Goal: Find contact information: Find contact information

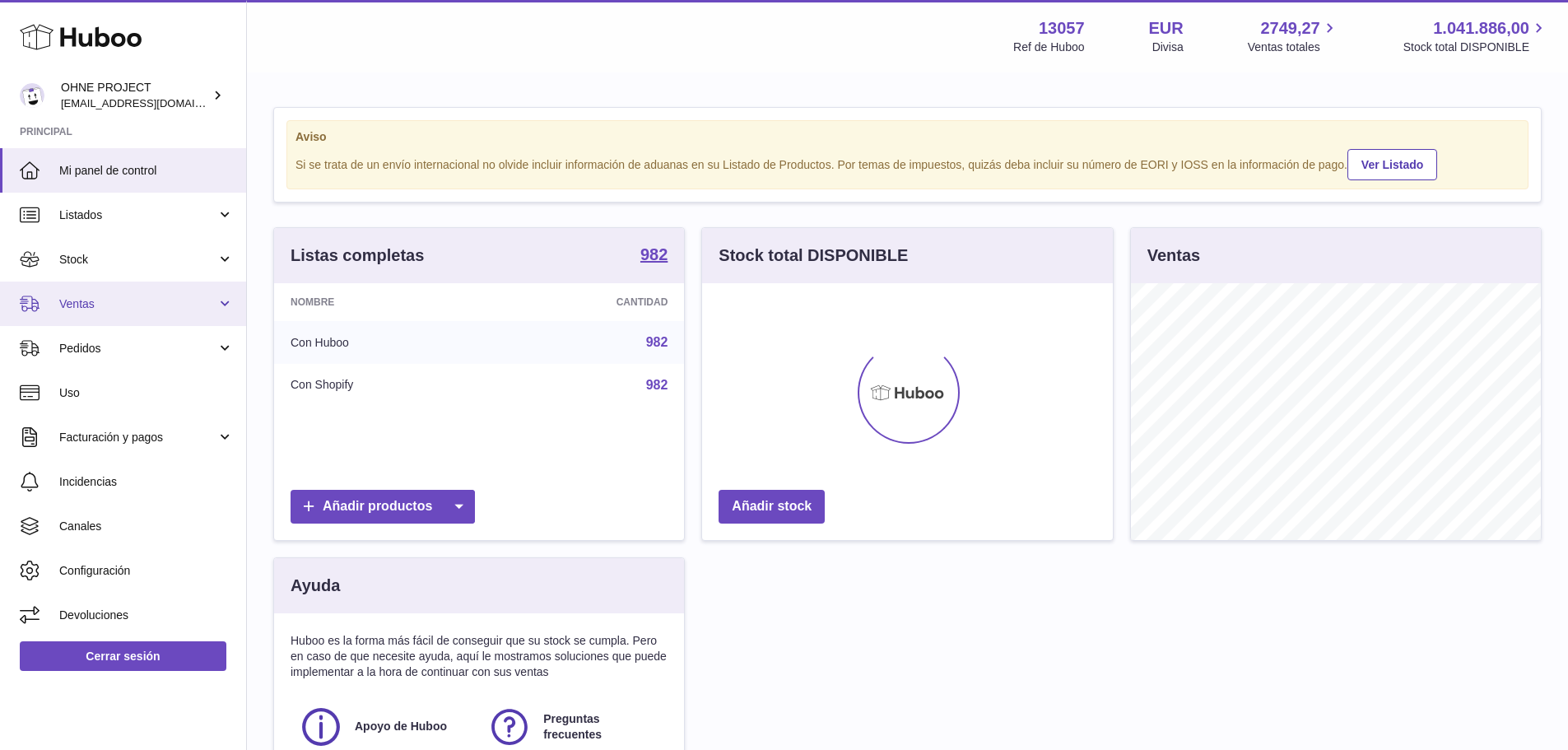
scroll to position [257, 411]
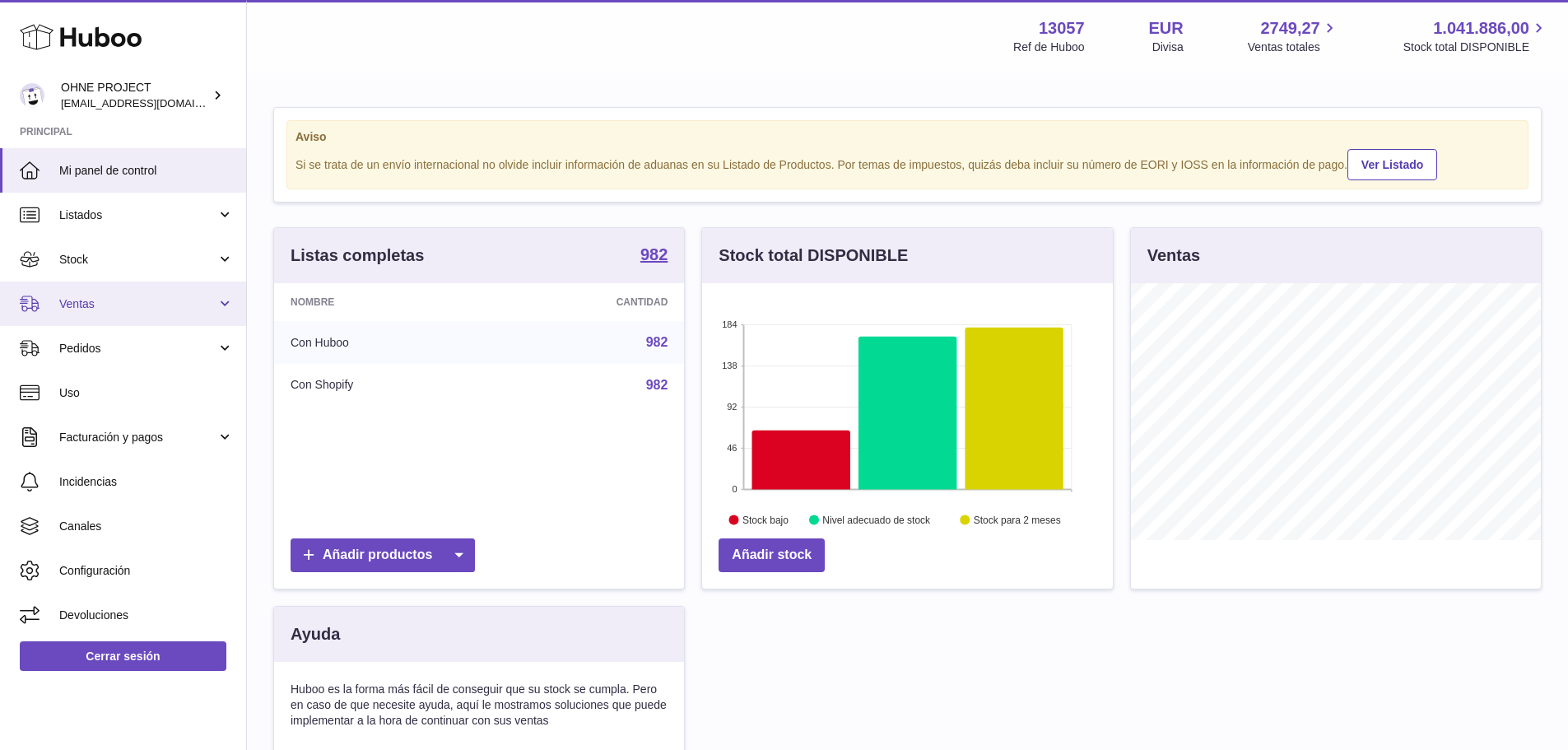
click at [142, 306] on span "Ventas" at bounding box center [138, 304] width 157 height 16
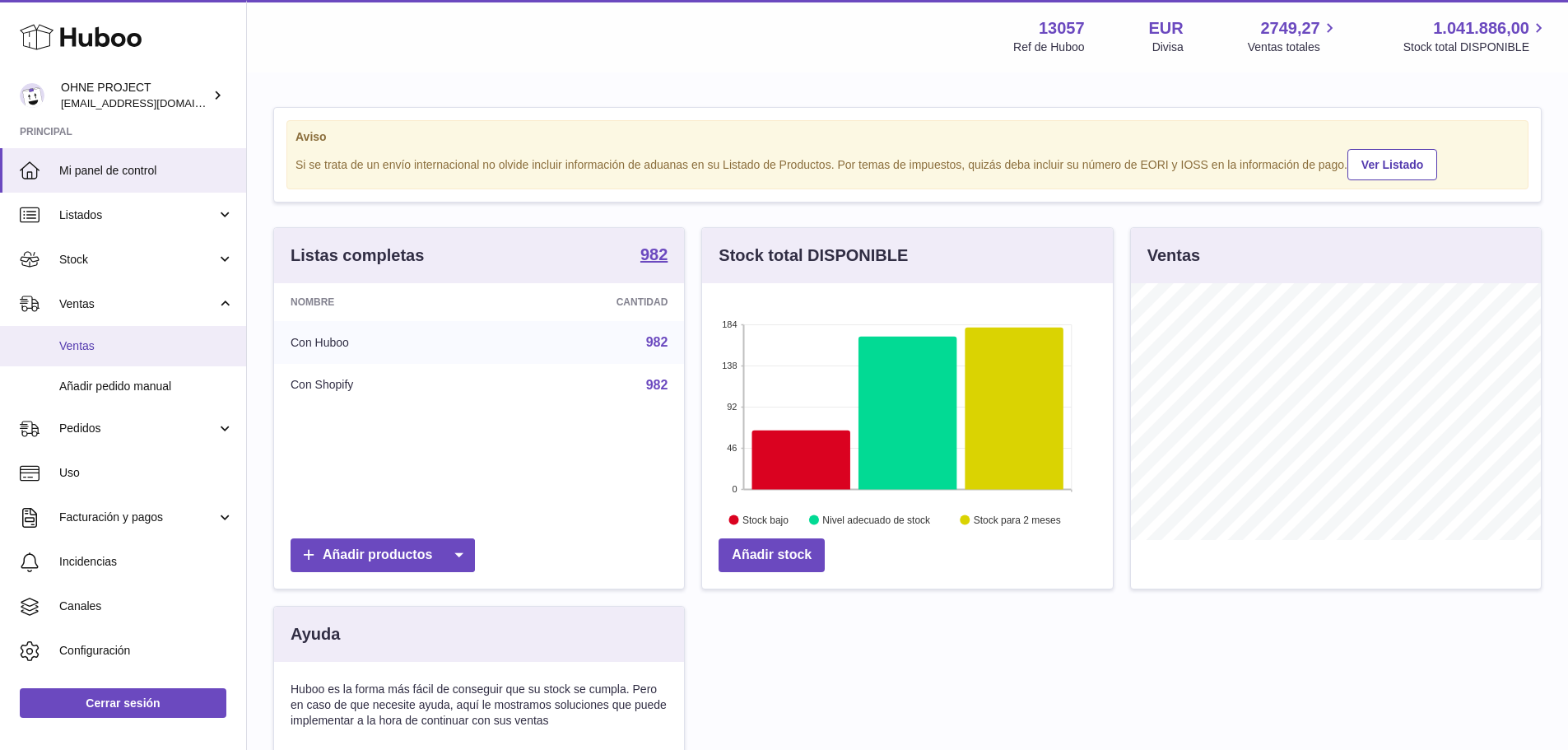
click at [134, 344] on span "Ventas" at bounding box center [147, 346] width 175 height 16
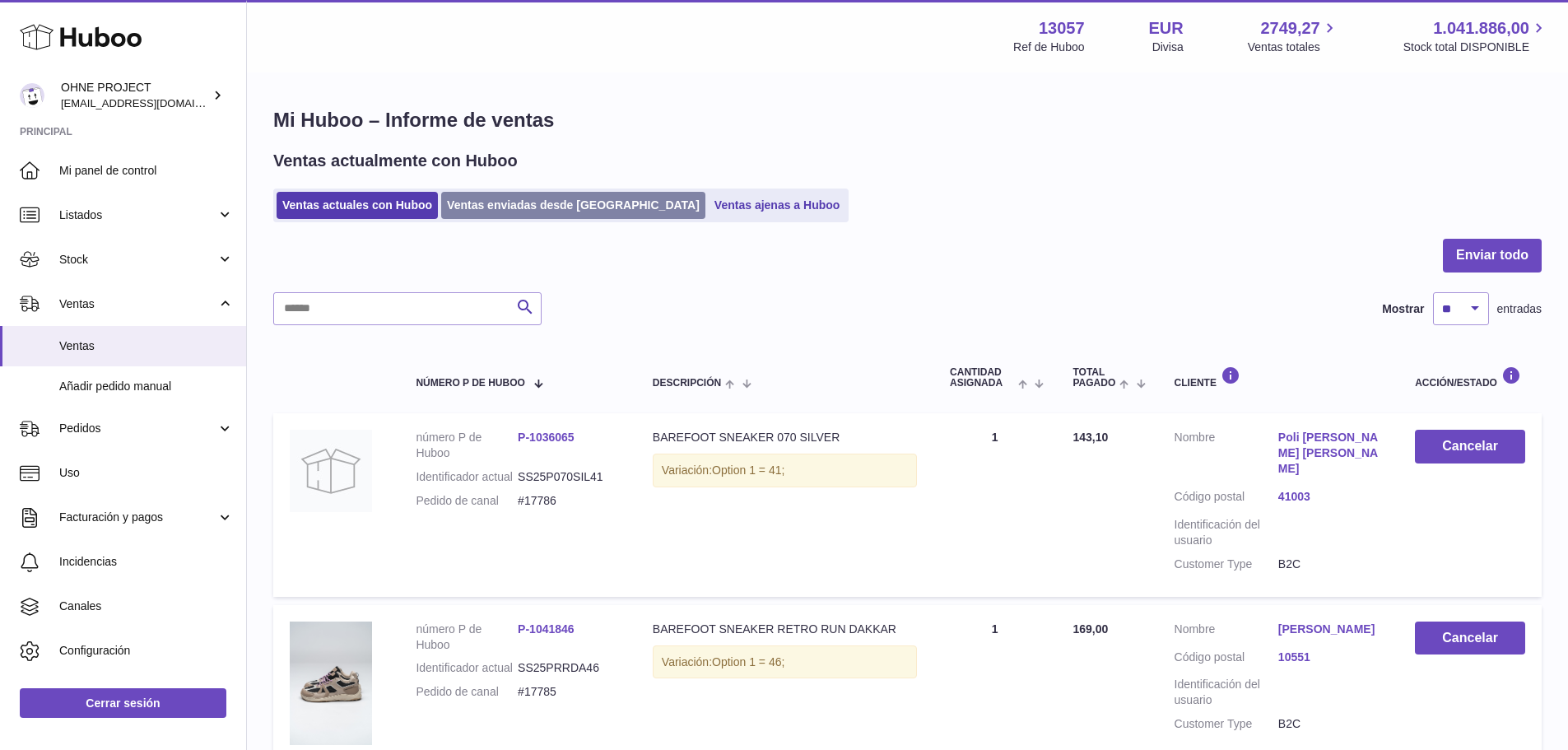
click at [511, 200] on link "Ventas enviadas desde [GEOGRAPHIC_DATA]" at bounding box center [572, 205] width 264 height 27
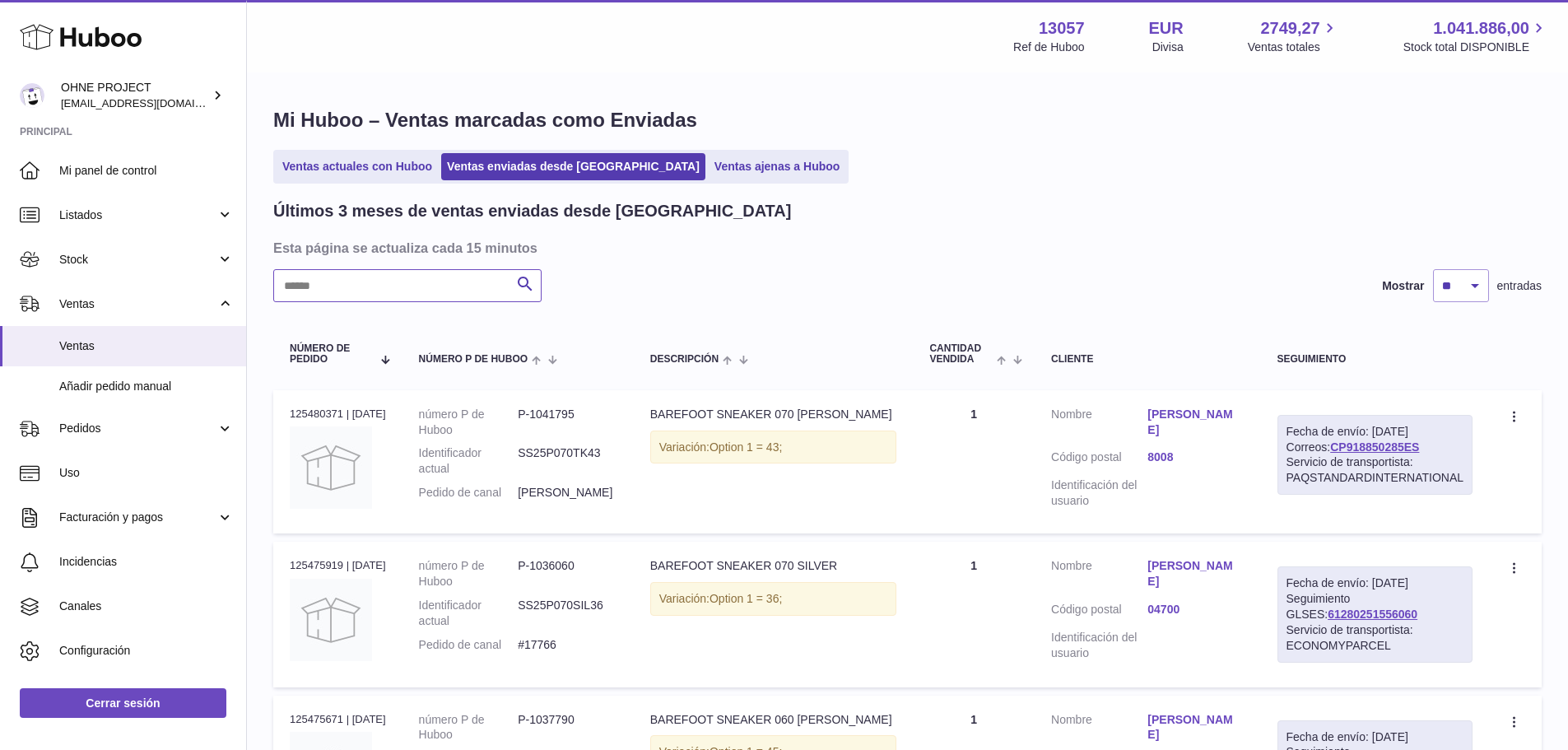
click at [427, 293] on input "text" at bounding box center [407, 285] width 269 height 33
paste input "******"
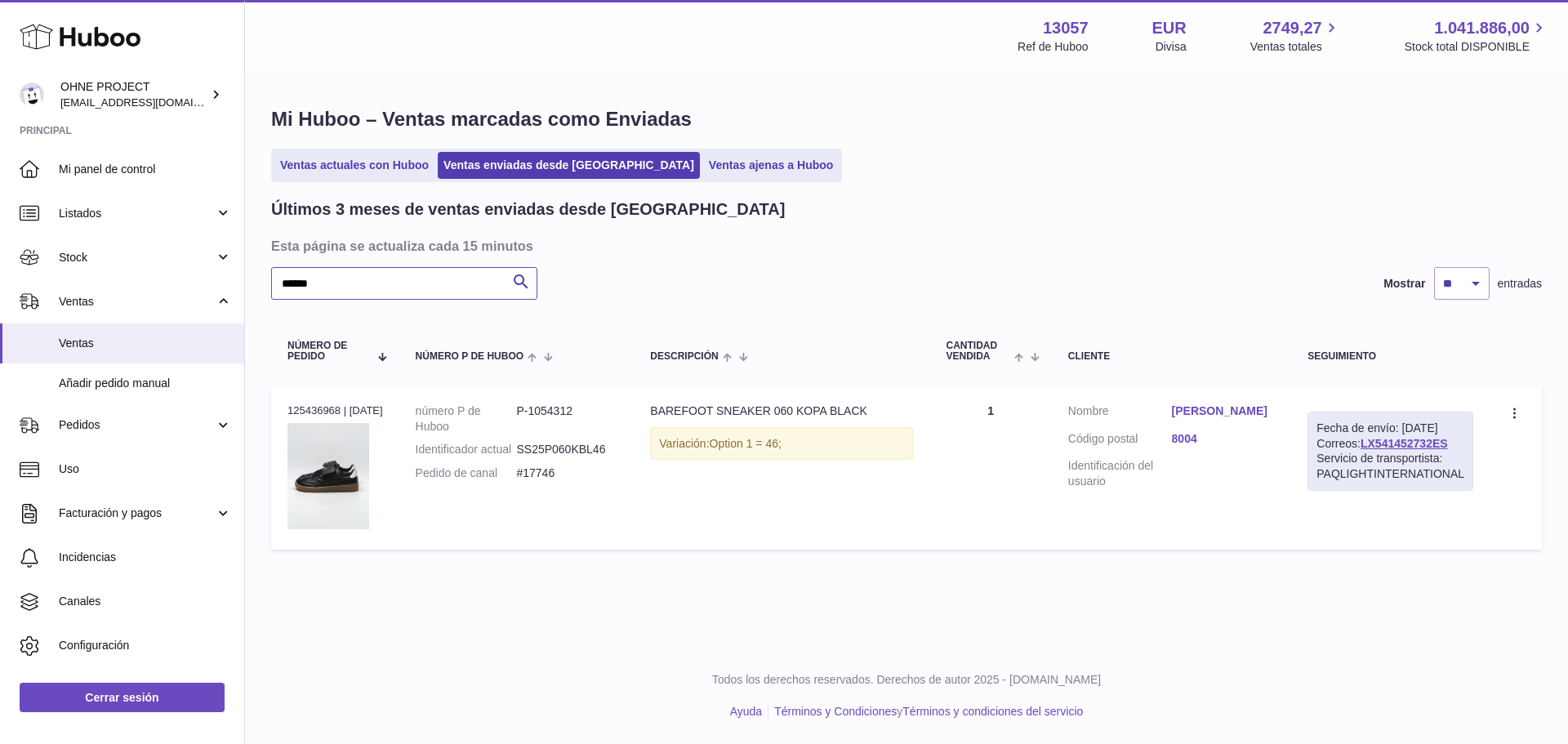
type input "******"
click at [1212, 416] on link "Lauren Maes" at bounding box center [1224, 411] width 103 height 16
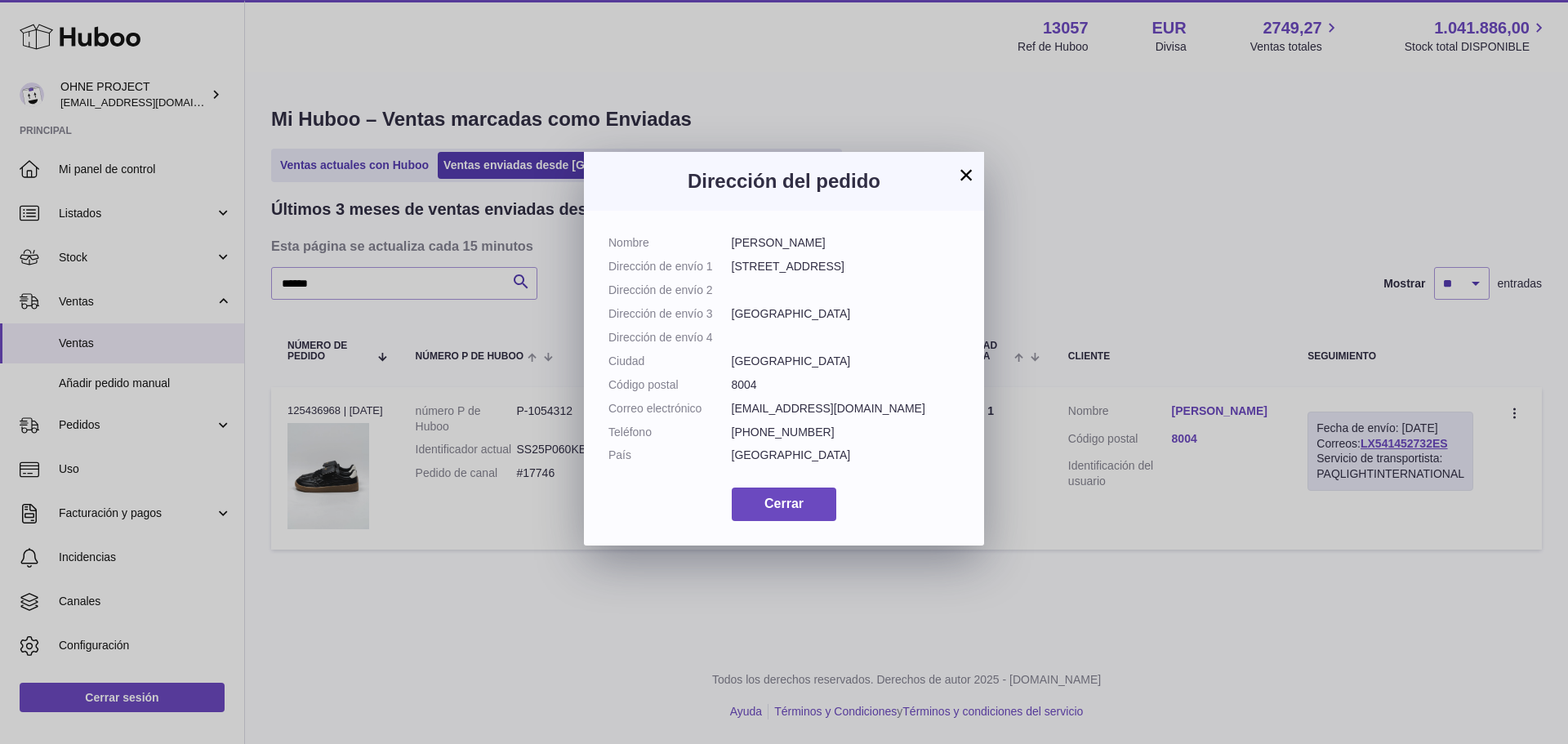
drag, startPoint x: 767, startPoint y: 238, endPoint x: 727, endPoint y: 244, distance: 40.4
click at [727, 244] on dl "Nombre Lauren Maes Dirección de envío 1 Eichbühlstrasse 51 Dirección de envío 2…" at bounding box center [784, 352] width 351 height 236
copy dl "Lauren"
drag, startPoint x: 801, startPoint y: 240, endPoint x: 771, endPoint y: 235, distance: 30.4
click at [771, 235] on dd "Lauren Maes" at bounding box center [846, 243] width 229 height 16
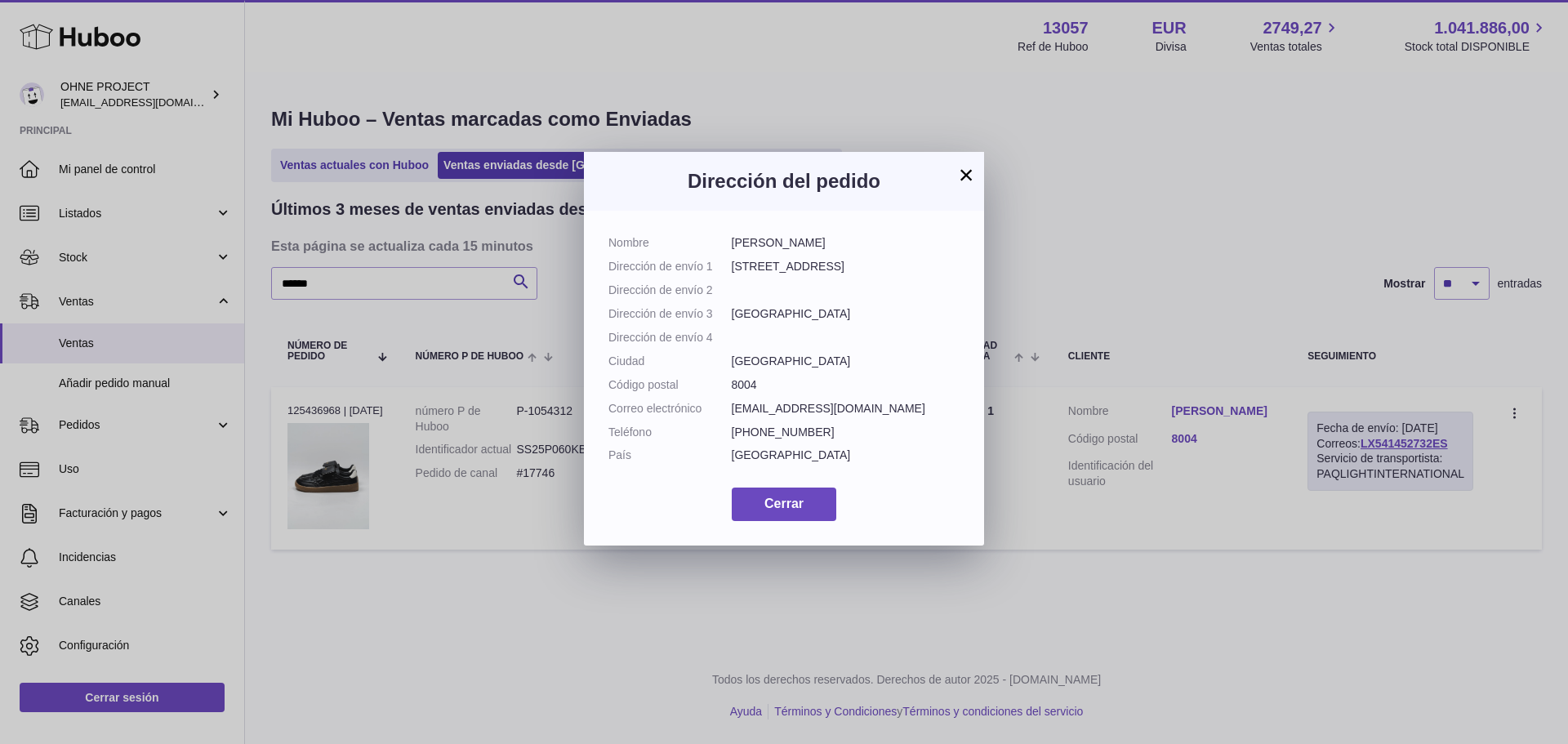
click at [799, 258] on dl "Nombre Lauren Maes Dirección de envío 1 Eichbühlstrasse 51 Dirección de envío 2…" at bounding box center [784, 352] width 351 height 236
drag, startPoint x: 803, startPoint y: 242, endPoint x: 773, endPoint y: 232, distance: 31.6
click at [773, 232] on div "Nombre Lauren Maes Dirección de envío 1 Eichbühlstrasse 51 Dirección de envío 2…" at bounding box center [784, 378] width 401 height 335
copy dd "Maes"
drag, startPoint x: 833, startPoint y: 260, endPoint x: 733, endPoint y: 264, distance: 100.1
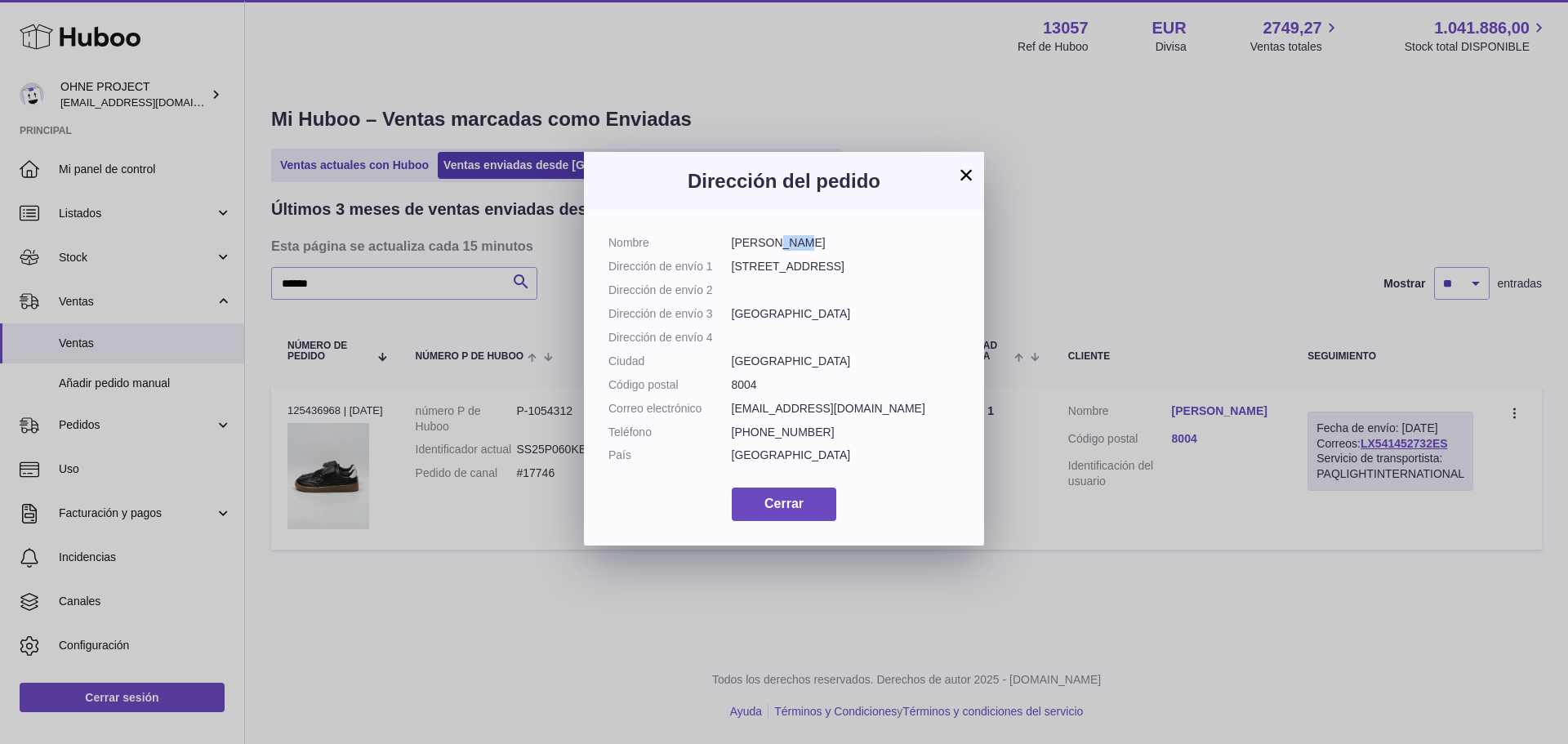
click at [733, 264] on dd "Eichbühlstrasse 51" at bounding box center [846, 266] width 229 height 16
copy dd "Eichbühlstrasse 51"
drag, startPoint x: 757, startPoint y: 427, endPoint x: 732, endPoint y: 429, distance: 25.1
click at [732, 393] on dd "8004" at bounding box center [846, 385] width 229 height 16
copy dd "8004"
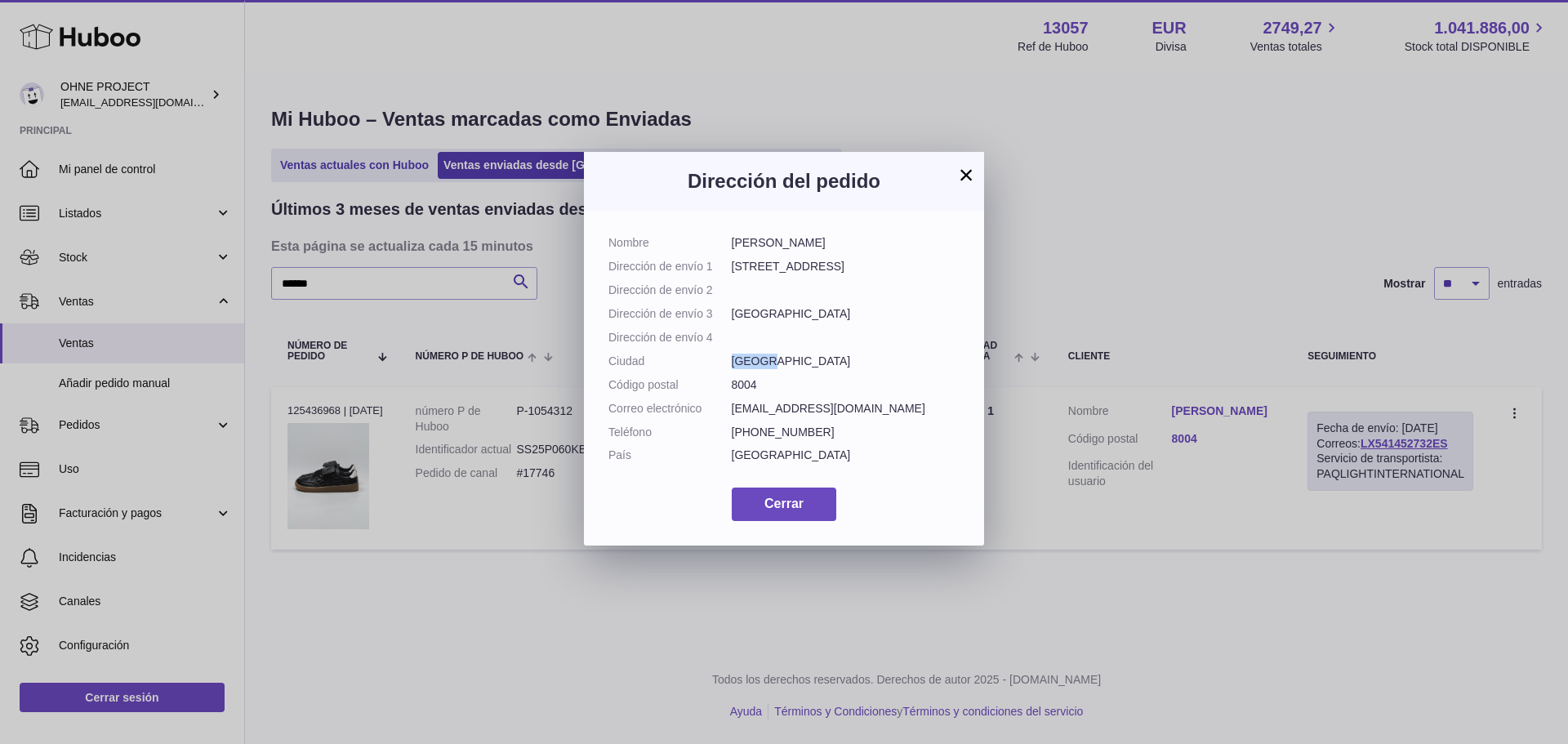
drag, startPoint x: 765, startPoint y: 403, endPoint x: 733, endPoint y: 410, distance: 32.8
click at [733, 369] on dd "Zürich" at bounding box center [846, 361] width 229 height 16
copy dd "Zürich"
drag, startPoint x: 808, startPoint y: 473, endPoint x: 787, endPoint y: 480, distance: 22.1
click at [787, 440] on dd "+41778088232" at bounding box center [846, 433] width 229 height 16
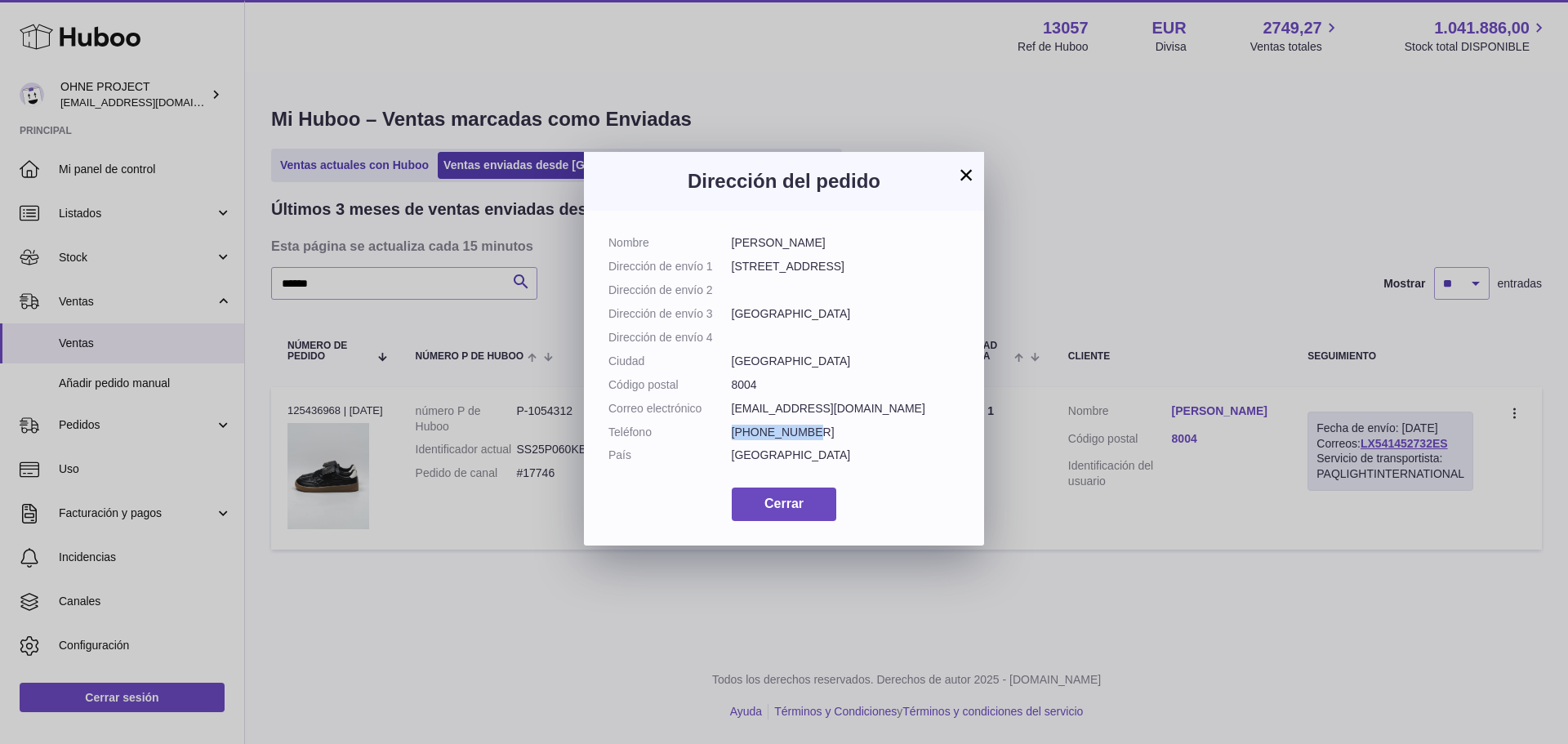
drag, startPoint x: 808, startPoint y: 476, endPoint x: 734, endPoint y: 481, distance: 74.2
click at [734, 440] on dd "+41778088232" at bounding box center [846, 433] width 229 height 16
copy dd "+41778088232"
drag, startPoint x: 868, startPoint y: 455, endPoint x: 733, endPoint y: 454, distance: 135.0
click at [733, 416] on dd "laurenl4b@hotmail.com" at bounding box center [846, 408] width 229 height 16
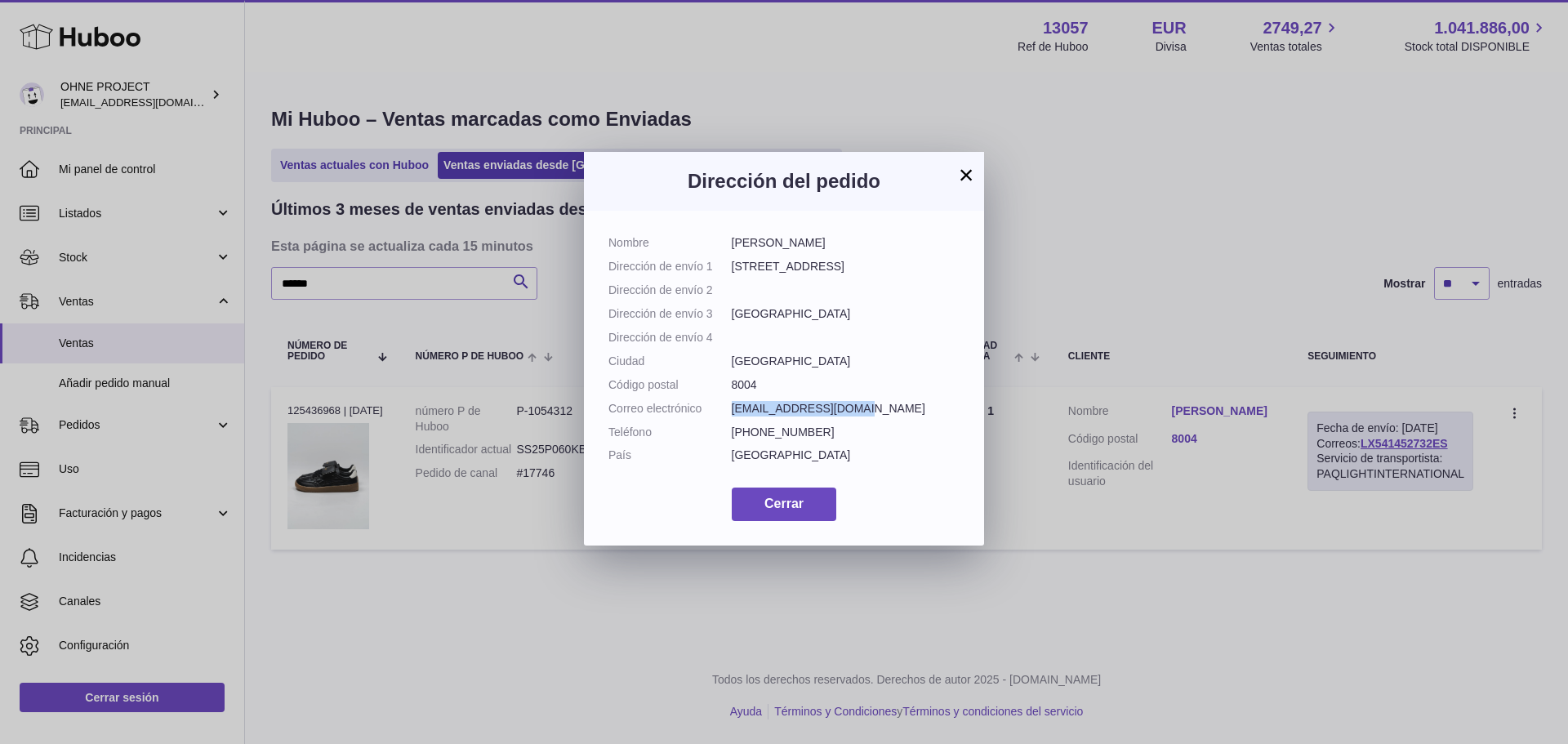
copy dd "laurenl4b@hotmail.com"
click at [776, 510] on span "Cerrar" at bounding box center [784, 504] width 39 height 14
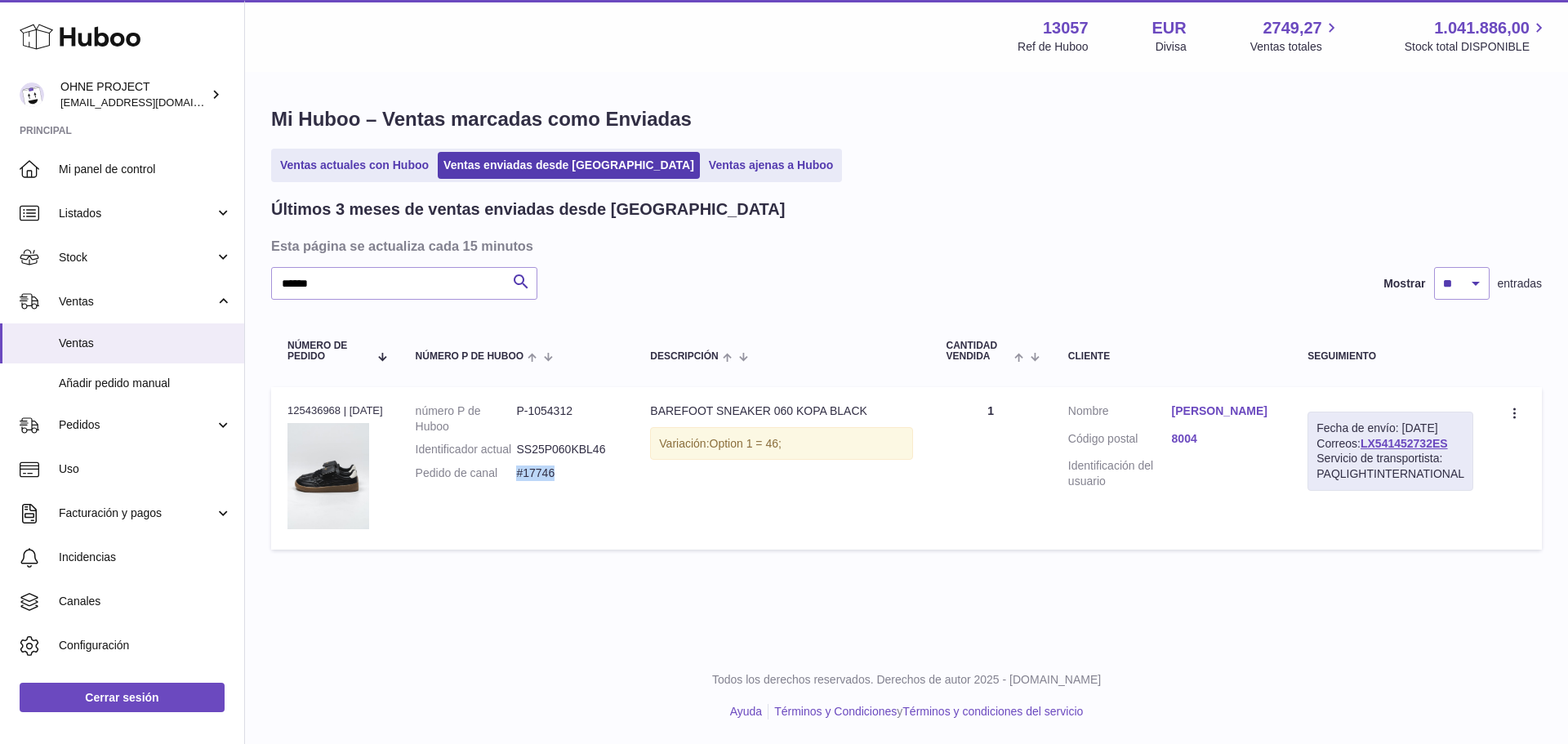
drag, startPoint x: 571, startPoint y: 496, endPoint x: 529, endPoint y: 492, distance: 42.2
click at [529, 481] on dd "#17746" at bounding box center [567, 473] width 102 height 16
copy dd "#17746"
click at [593, 481] on dd "#17746" at bounding box center [567, 473] width 102 height 16
drag, startPoint x: 573, startPoint y: 487, endPoint x: 529, endPoint y: 500, distance: 45.9
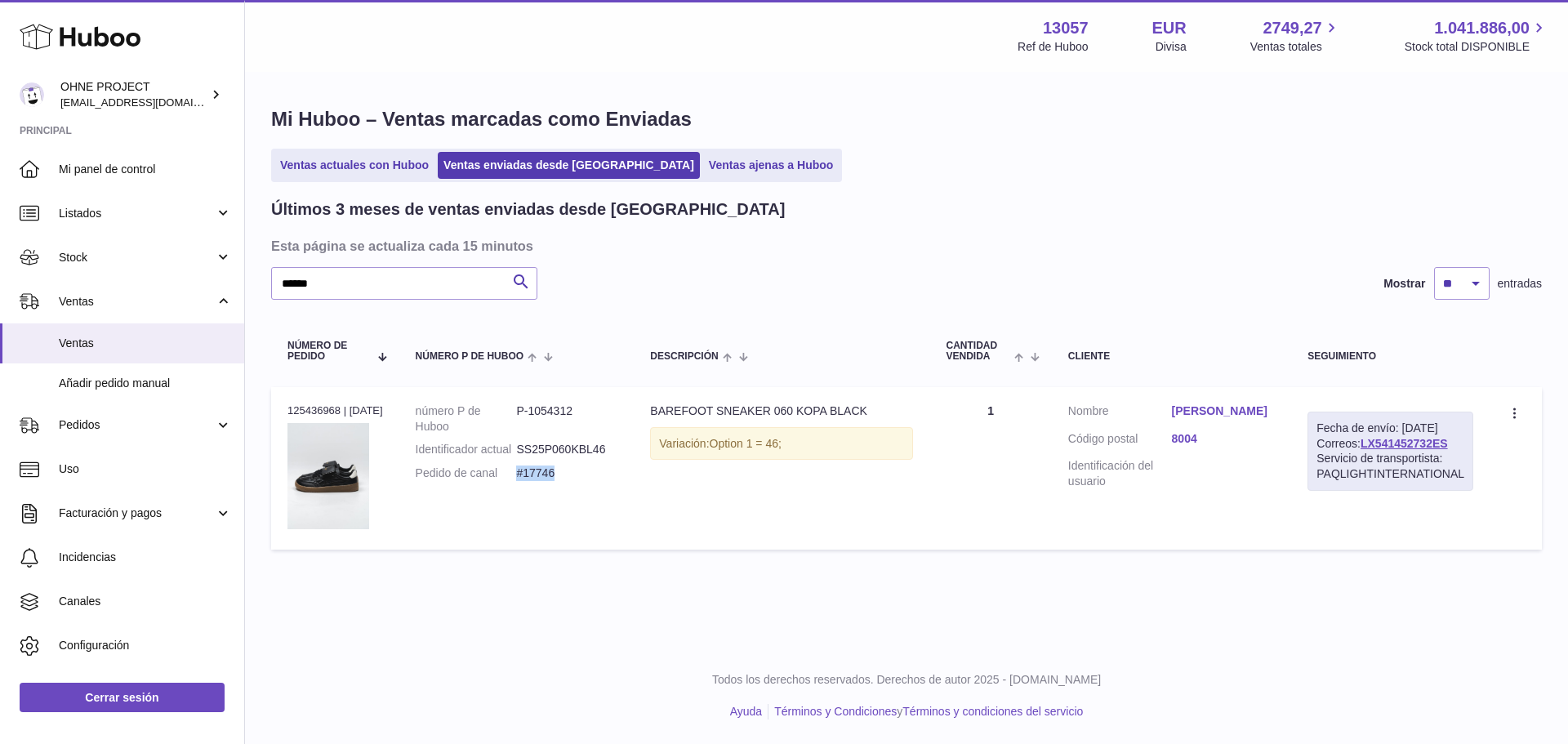
click at [529, 490] on dl "número P de Huboo P-1054312 Identificador actual SS25P060KBL46 Pedido de canal …" at bounding box center [516, 446] width 202 height 87
copy dd "#17746"
